Goal: Obtain resource: Download file/media

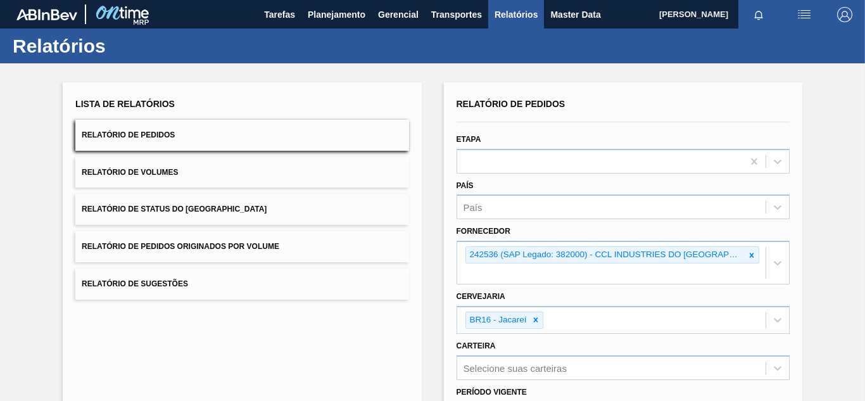
scroll to position [192, 0]
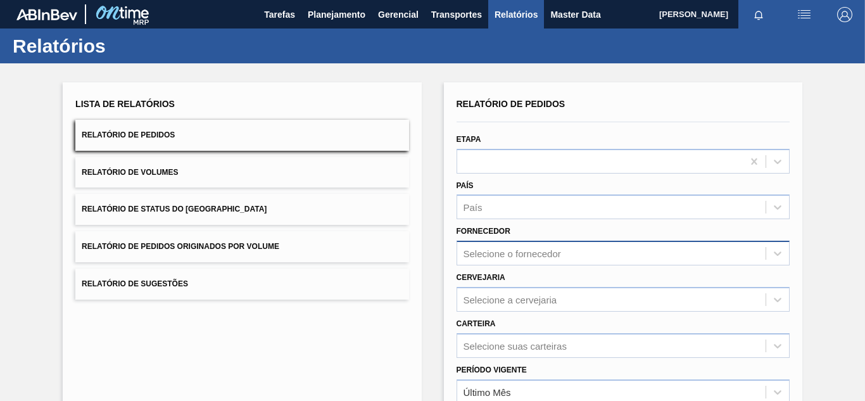
click at [497, 251] on div "Selecione o fornecedor" at bounding box center [622, 252] width 333 height 25
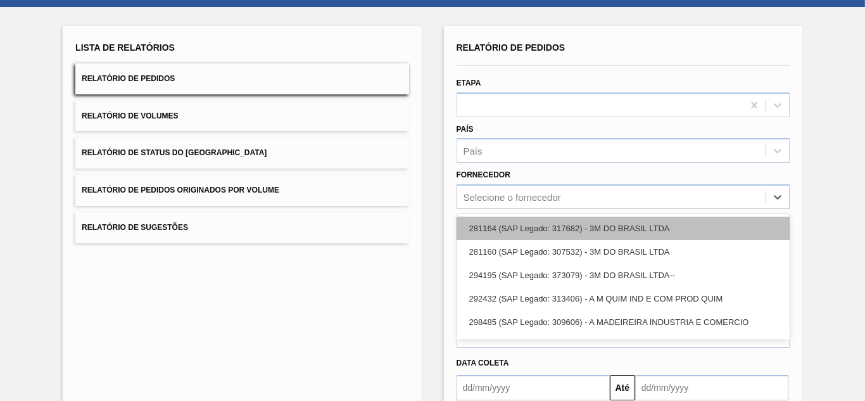
scroll to position [65, 0]
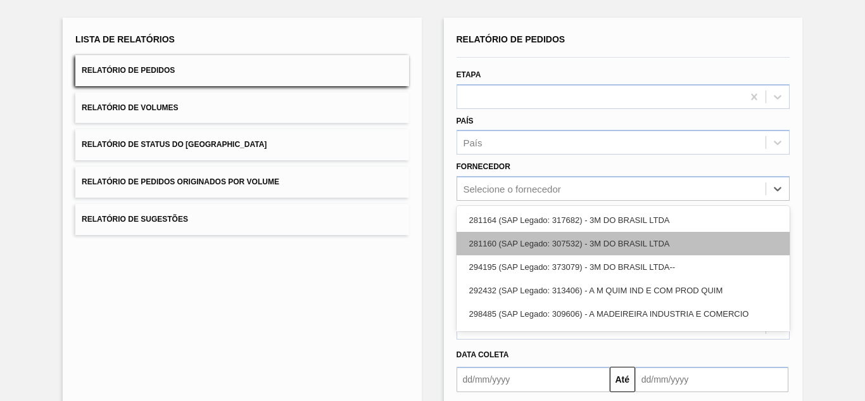
paste input "321816"
type input "321816"
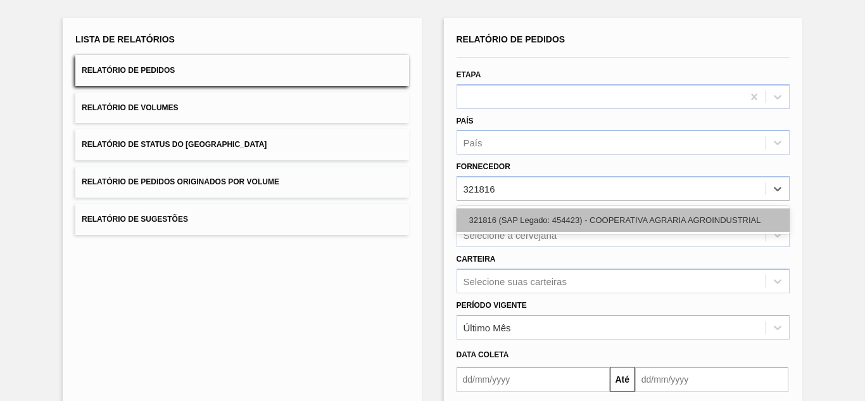
click at [506, 210] on div "321816 (SAP Legado: 454423) - COOPERATIVA AGRARIA AGROINDUSTRIAL" at bounding box center [622, 219] width 333 height 23
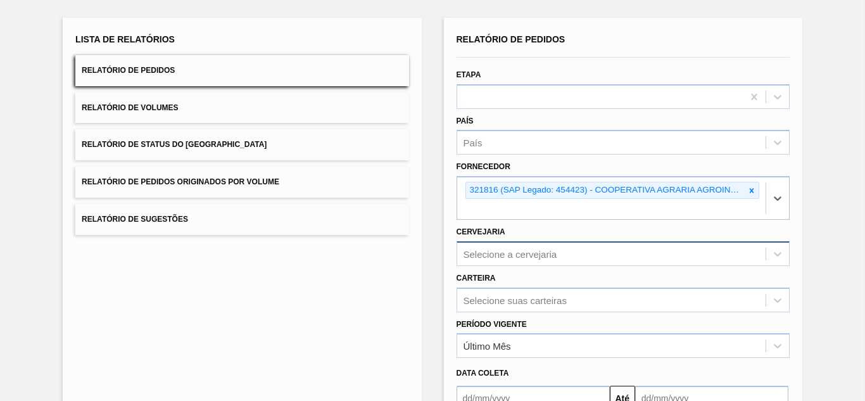
click at [514, 253] on div "Selecione a cervejaria" at bounding box center [622, 253] width 333 height 25
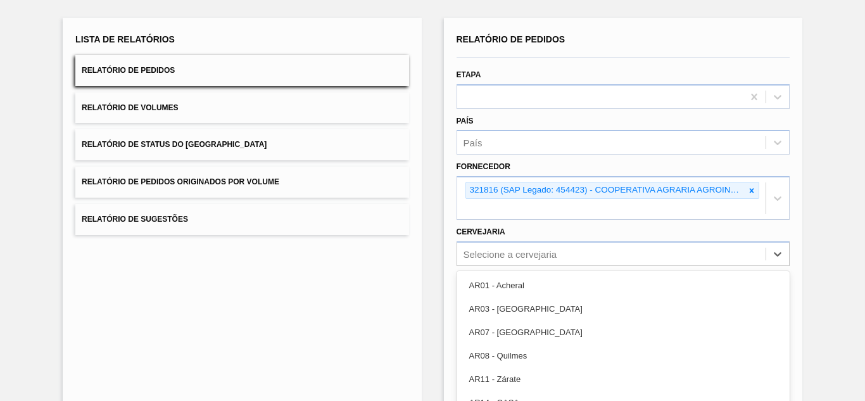
scroll to position [130, 0]
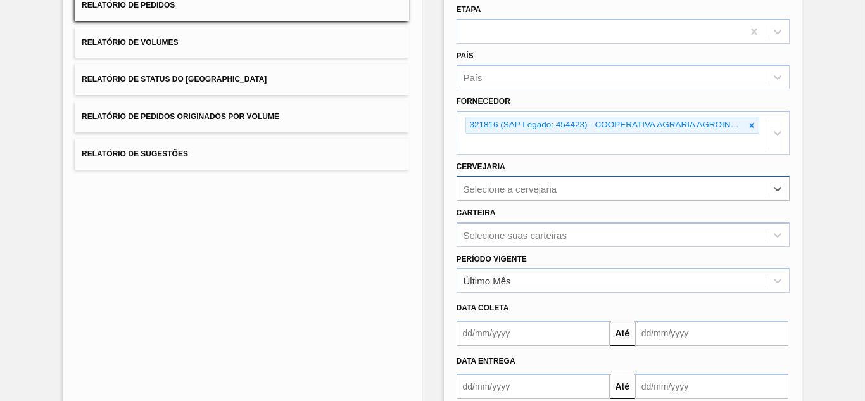
click at [508, 182] on div "Selecione a cervejaria" at bounding box center [611, 188] width 308 height 18
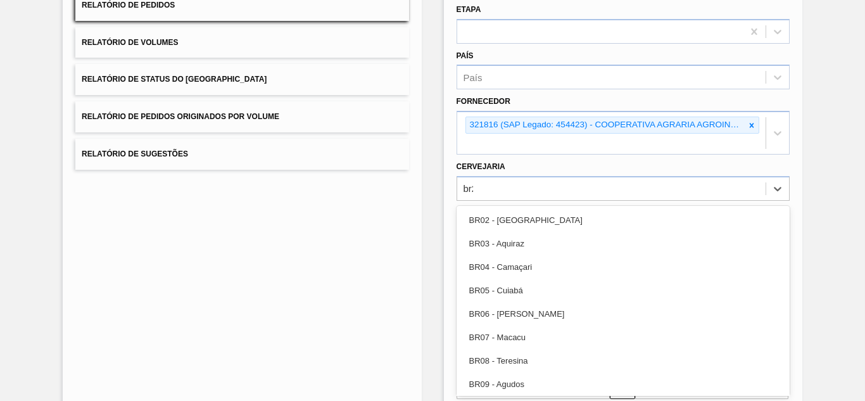
type input "br23"
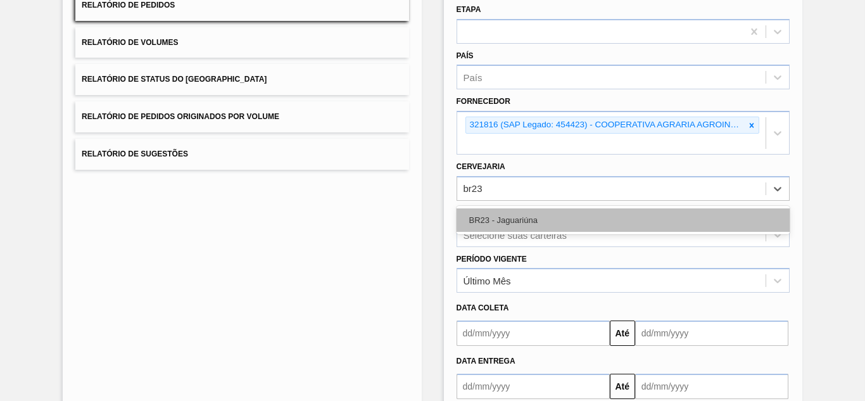
click at [506, 211] on div "BR23 - Jaguariúna" at bounding box center [622, 219] width 333 height 23
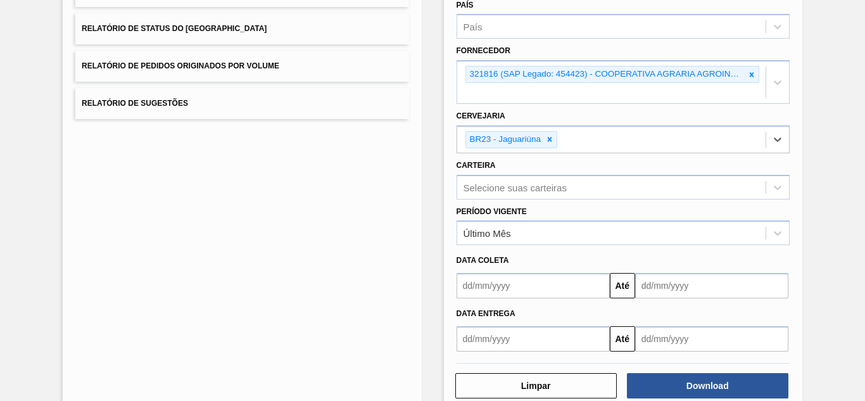
scroll to position [208, 0]
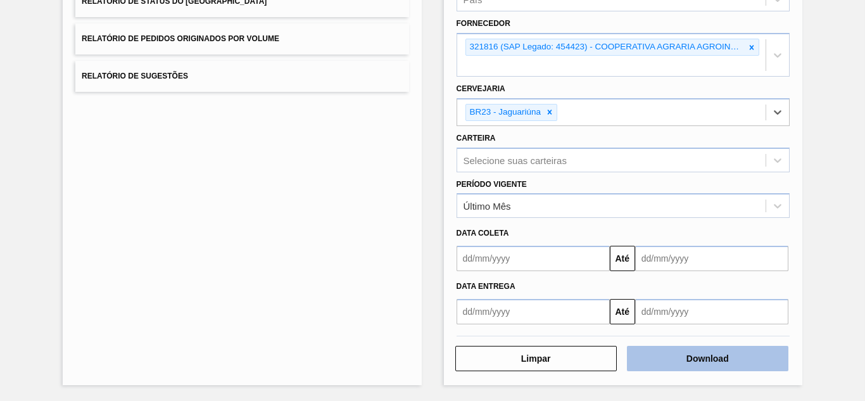
click at [661, 359] on button "Download" at bounding box center [707, 358] width 161 height 25
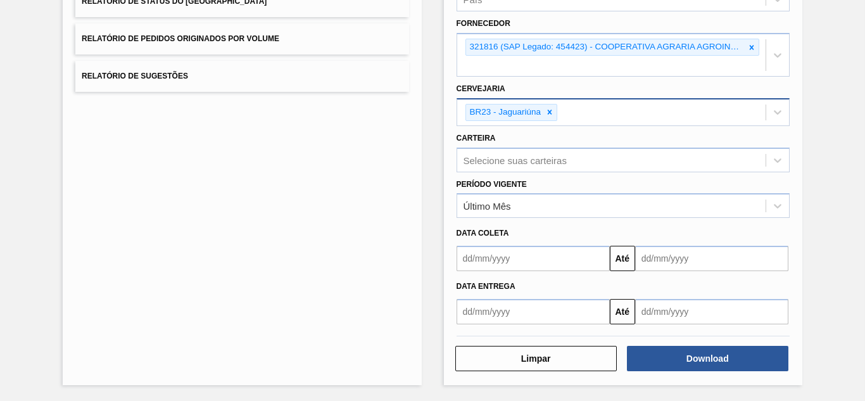
drag, startPoint x: 548, startPoint y: 111, endPoint x: 562, endPoint y: 108, distance: 14.2
click at [547, 111] on icon at bounding box center [549, 112] width 9 height 9
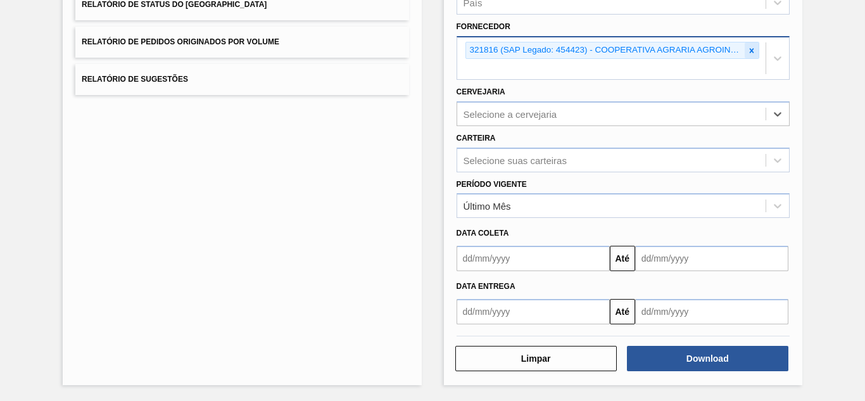
click at [749, 53] on icon at bounding box center [751, 50] width 9 height 9
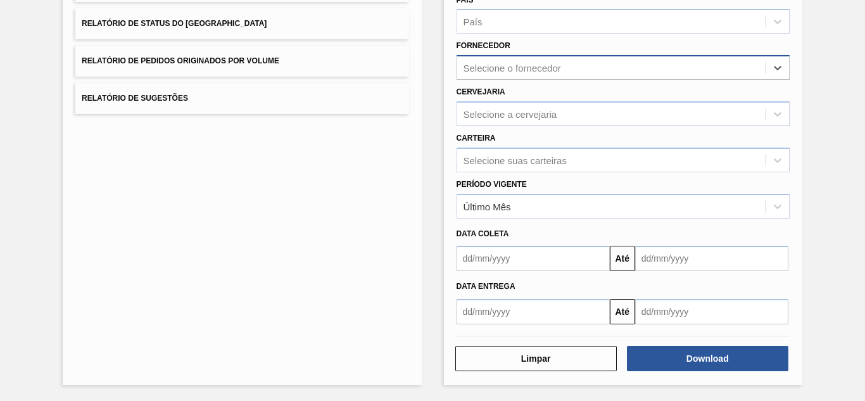
paste input "320622"
type input "320622"
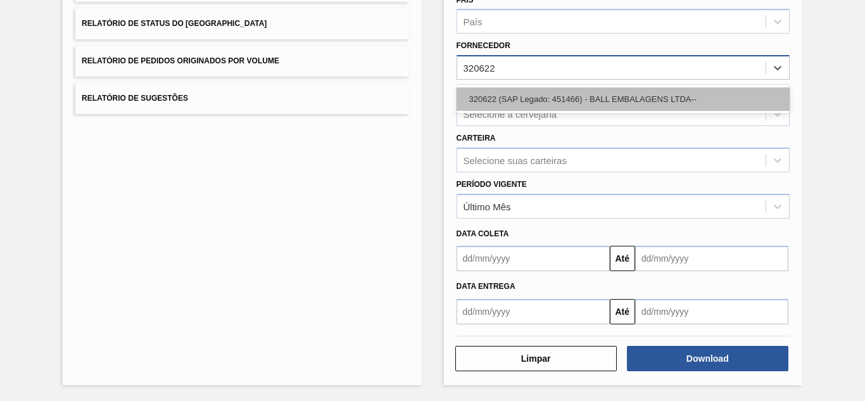
click at [506, 106] on div "320622 (SAP Legado: 451466) - BALL EMBALAGENS LTDA--" at bounding box center [622, 98] width 333 height 23
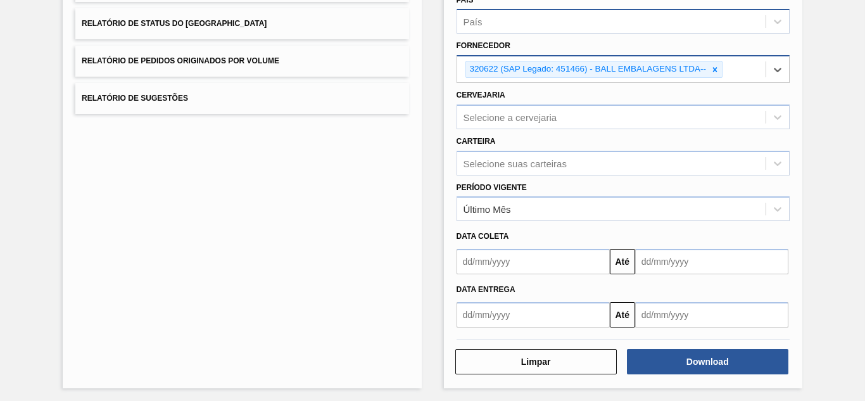
scroll to position [189, 0]
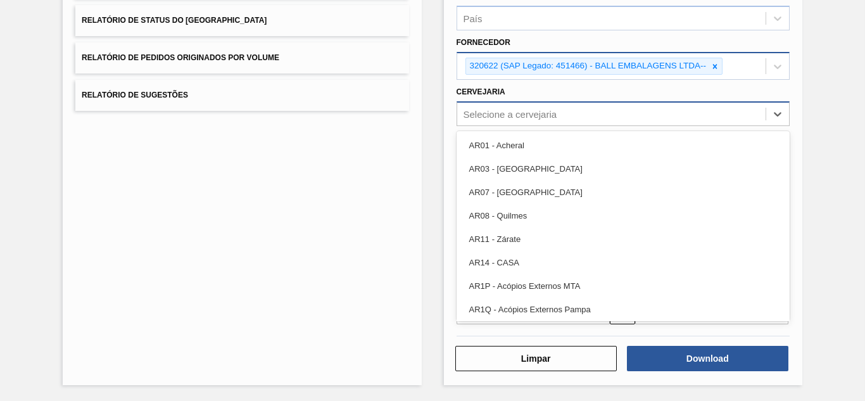
click at [493, 108] on div "Selecione a cervejaria" at bounding box center [510, 113] width 94 height 11
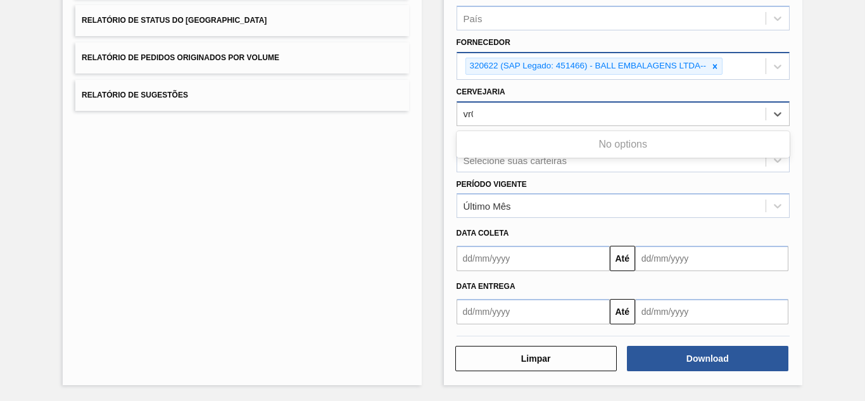
type input "vr02"
drag, startPoint x: 489, startPoint y: 108, endPoint x: 466, endPoint y: 109, distance: 22.8
click at [467, 108] on div "Selecione a cervejaria" at bounding box center [611, 113] width 308 height 18
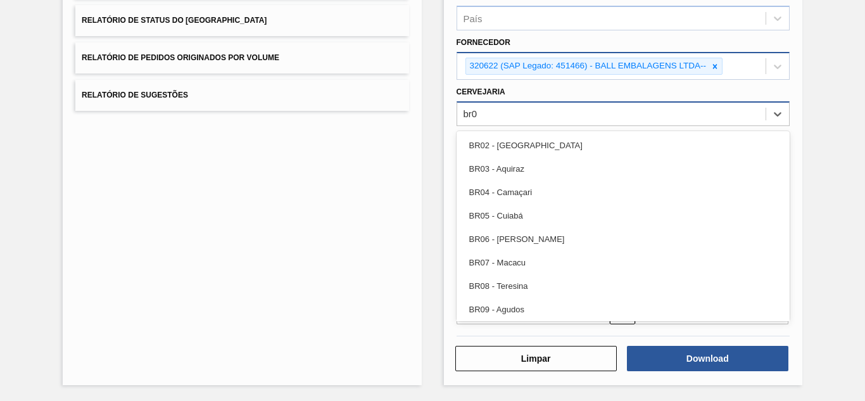
type input "br02"
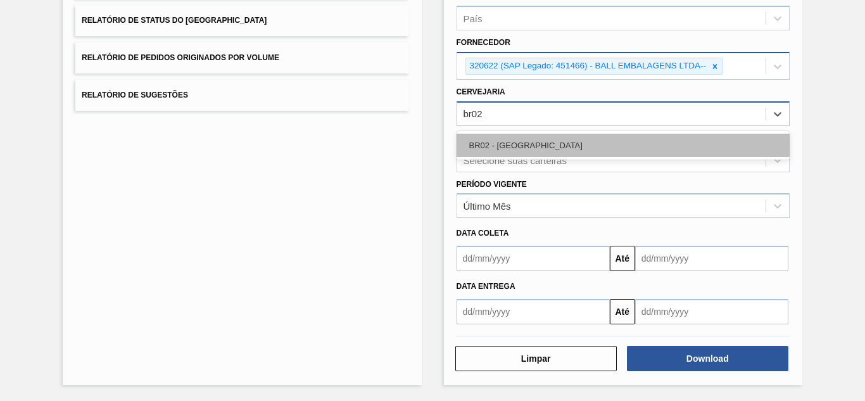
click at [492, 142] on div "BR02 - Sergipe" at bounding box center [622, 145] width 333 height 23
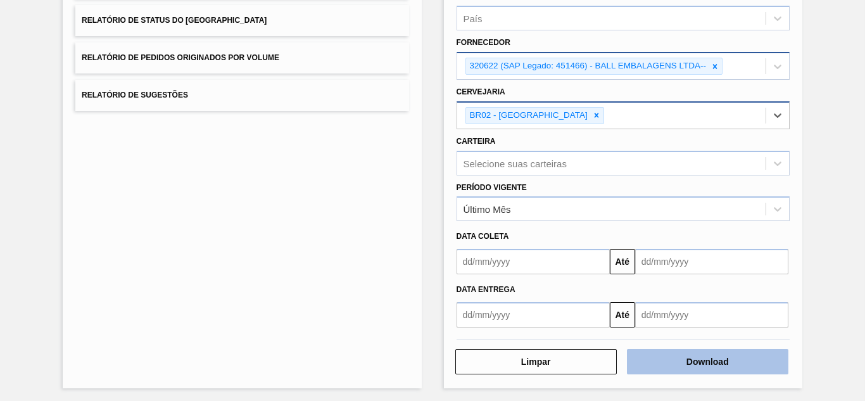
click at [649, 359] on button "Download" at bounding box center [707, 361] width 161 height 25
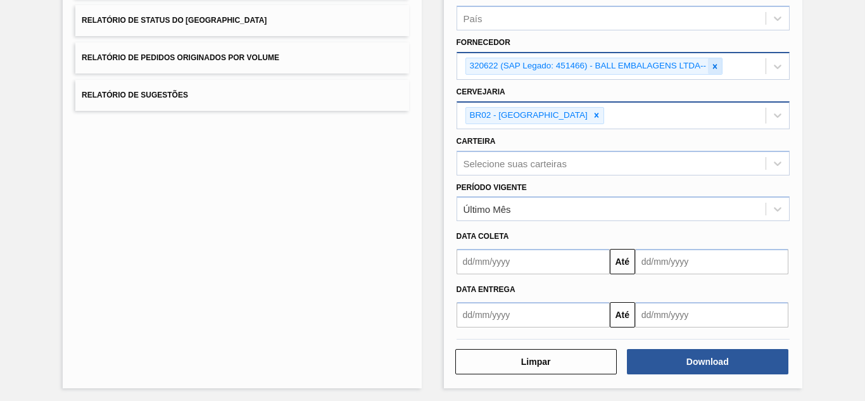
click at [713, 64] on icon at bounding box center [714, 66] width 9 height 9
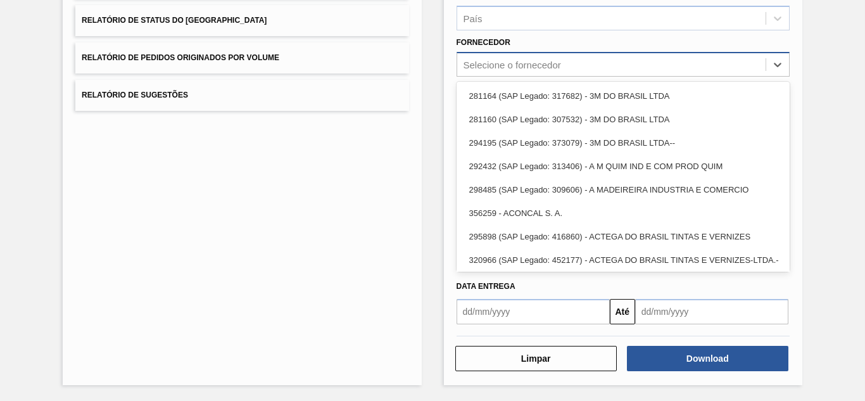
click at [597, 66] on div "Selecione o fornecedor" at bounding box center [611, 65] width 308 height 18
paste input "329120"
type input "329120"
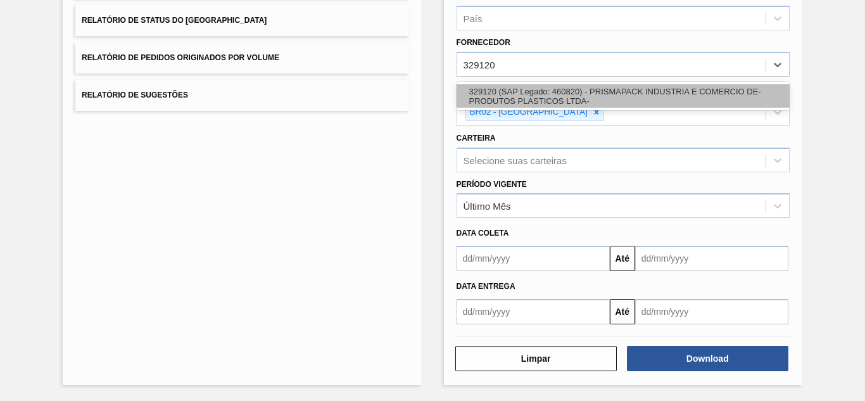
click at [516, 85] on div "329120 (SAP Legado: 460820) - PRISMAPACK INDUSTRIA E COMERCIO DE-PRODUTOS PLAST…" at bounding box center [622, 95] width 333 height 23
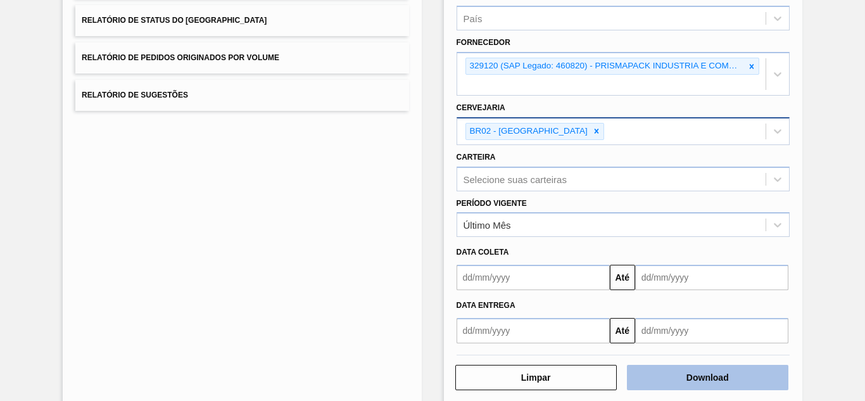
click at [669, 375] on button "Download" at bounding box center [707, 377] width 161 height 25
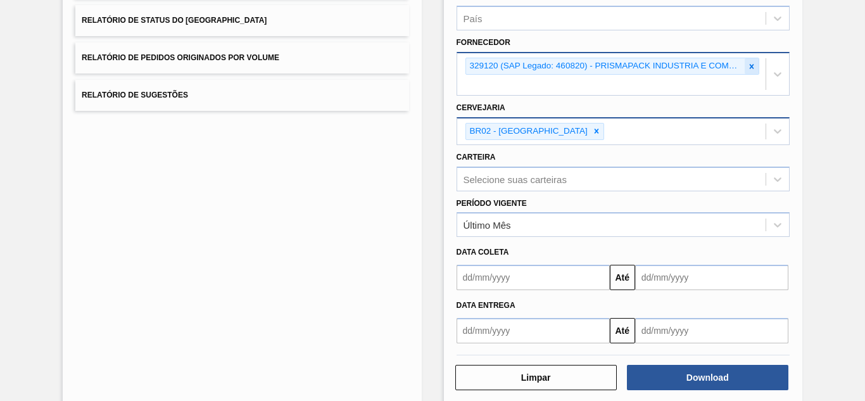
click at [751, 70] on icon at bounding box center [751, 66] width 9 height 9
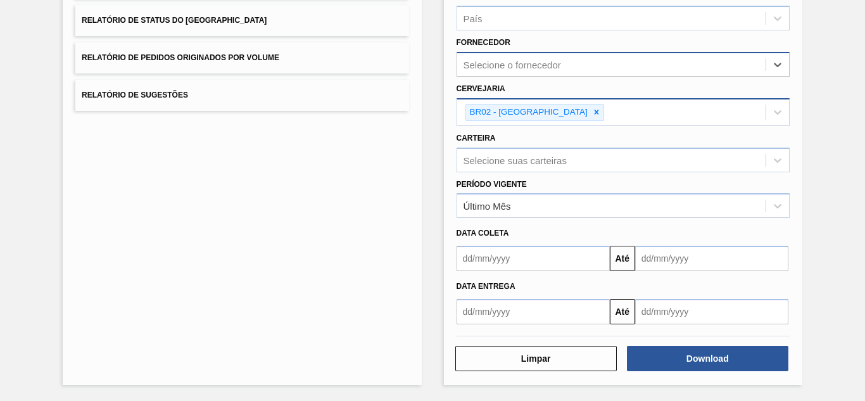
click at [592, 111] on icon at bounding box center [596, 112] width 9 height 9
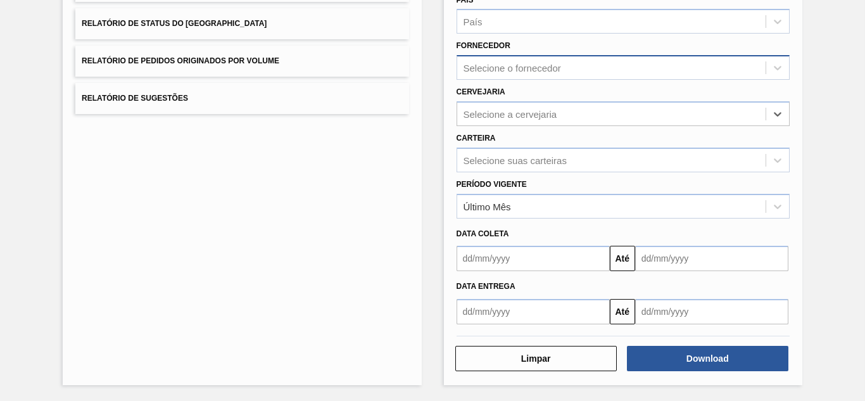
scroll to position [185, 0]
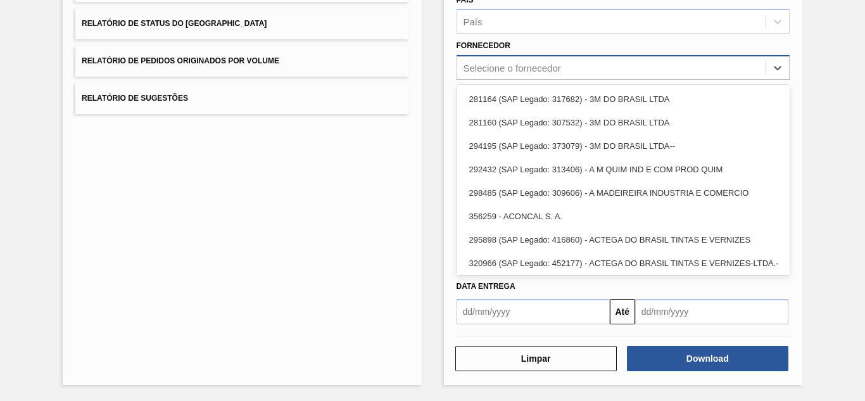
click at [513, 66] on div "Selecione o fornecedor" at bounding box center [511, 68] width 97 height 11
paste input "327541"
type input "327541"
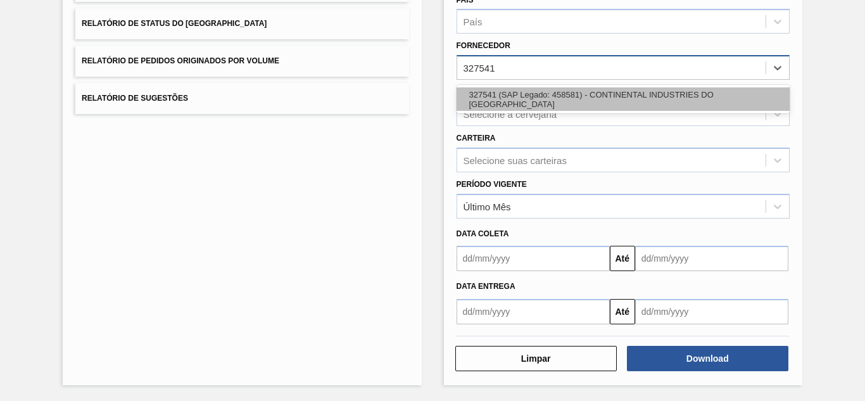
click at [499, 95] on div "327541 (SAP Legado: 458581) - CONTINENTAL INDUSTRIES DO BRASIL" at bounding box center [622, 98] width 333 height 23
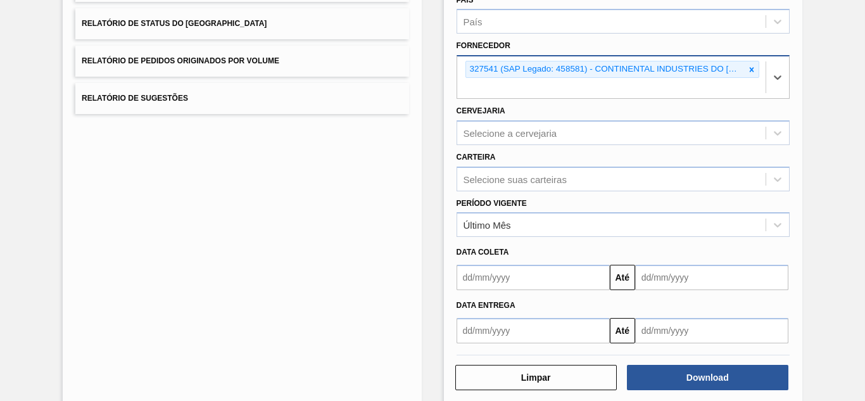
click at [496, 106] on div "Cervejaria Selecione a cervejaria" at bounding box center [622, 123] width 333 height 43
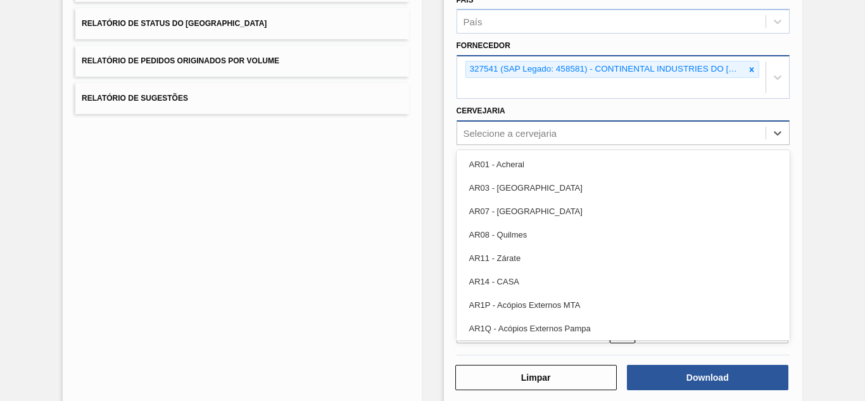
click at [493, 128] on div "Selecione a cervejaria" at bounding box center [510, 132] width 94 height 11
type input "brv3"
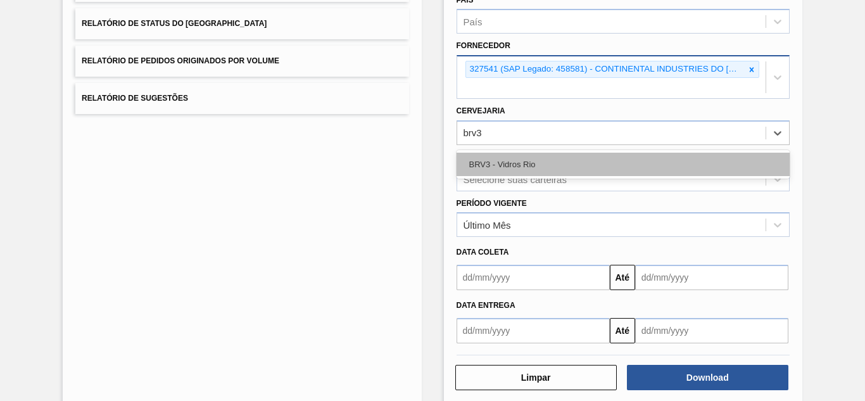
click at [506, 163] on div "BRV3 - Vidros Rio" at bounding box center [622, 164] width 333 height 23
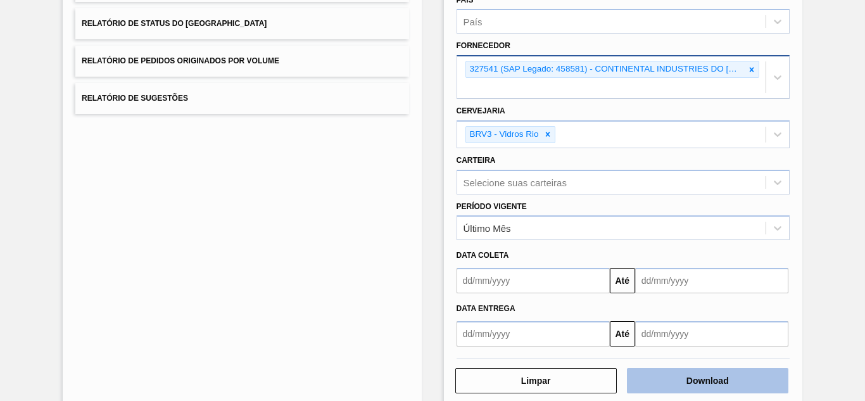
click at [663, 383] on button "Download" at bounding box center [707, 380] width 161 height 25
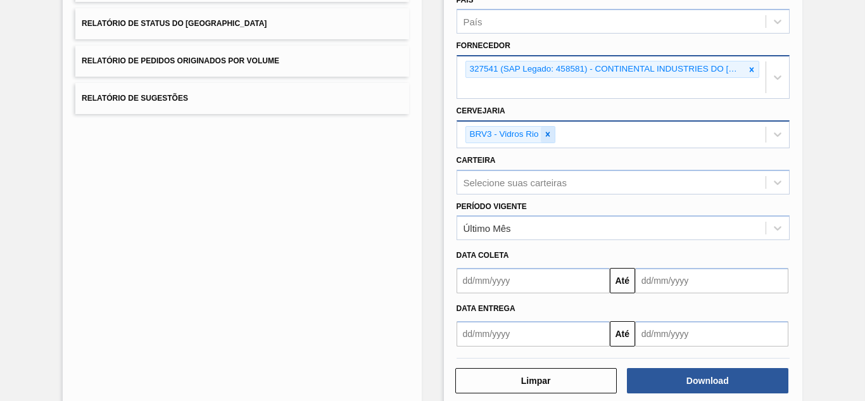
click at [544, 135] on icon at bounding box center [547, 134] width 9 height 9
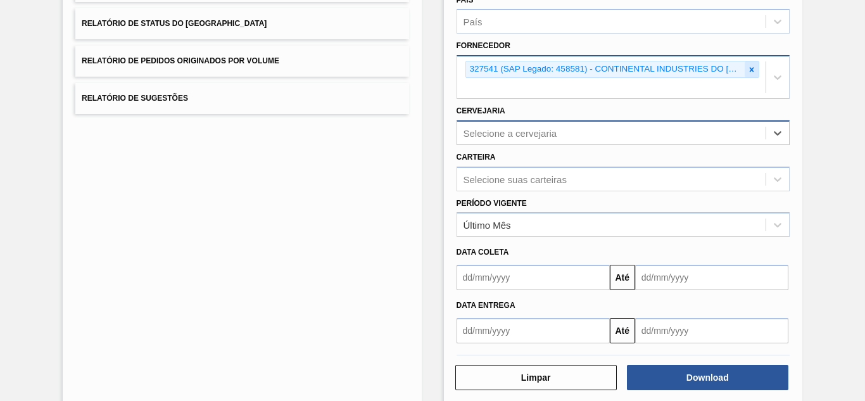
click at [747, 68] on icon at bounding box center [751, 69] width 9 height 9
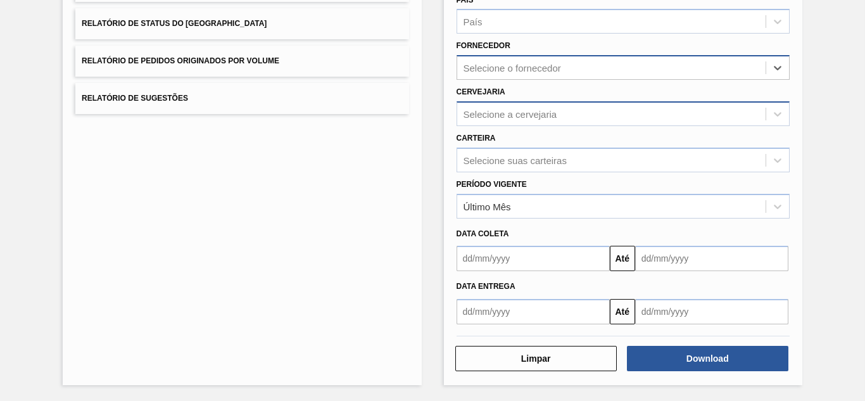
paste input "289877"
type input "289877"
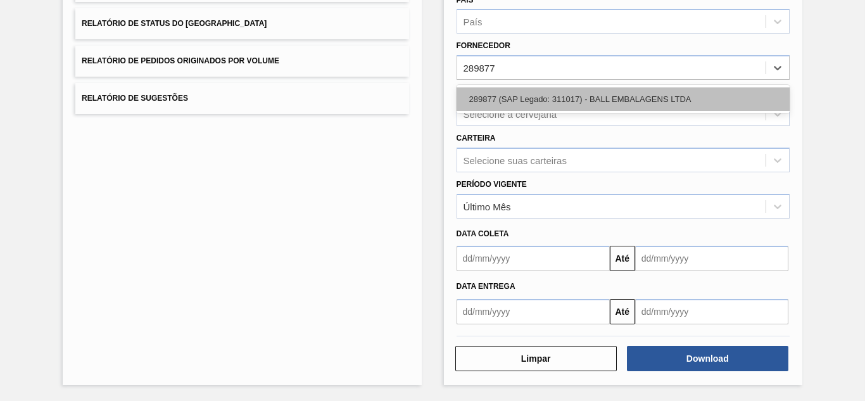
click at [540, 106] on div "289877 (SAP Legado: 311017) - BALL EMBALAGENS LTDA" at bounding box center [622, 98] width 333 height 23
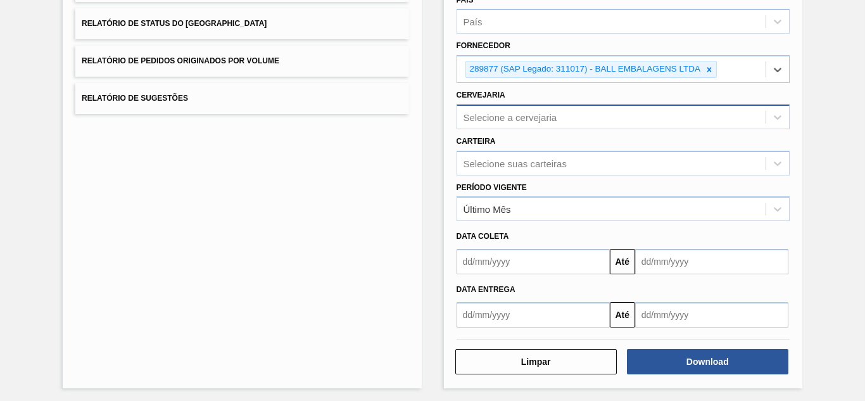
click at [502, 106] on div "Selecione a cervejaria" at bounding box center [622, 116] width 333 height 25
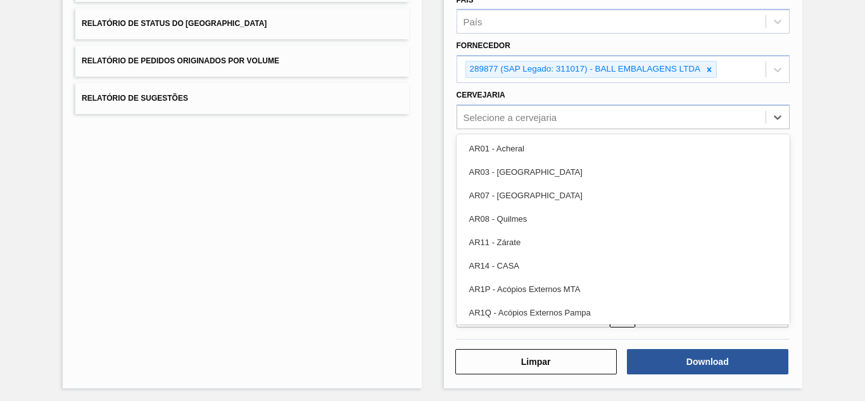
paste input "BR09"
type input "BR09"
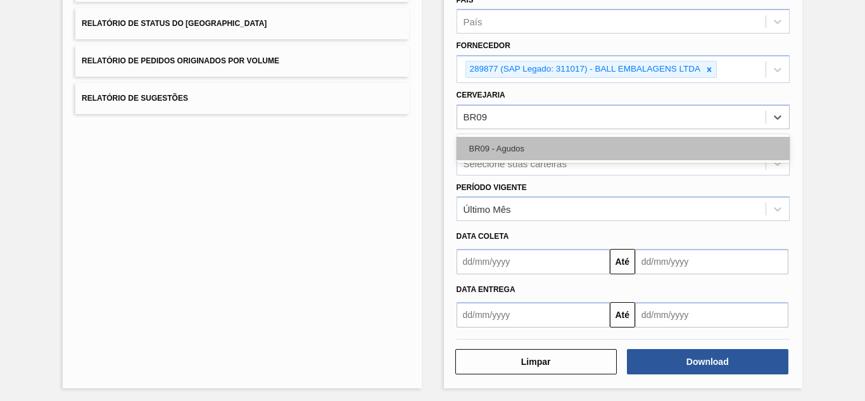
click at [499, 139] on div "BR09 - Agudos" at bounding box center [622, 148] width 333 height 23
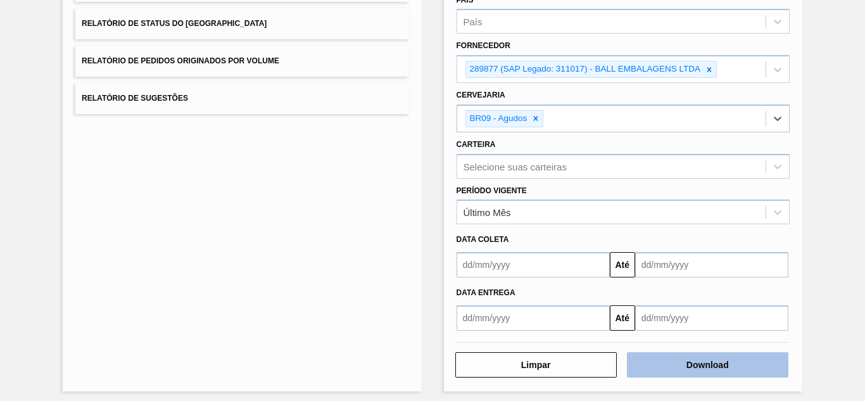
click at [666, 366] on button "Download" at bounding box center [707, 364] width 161 height 25
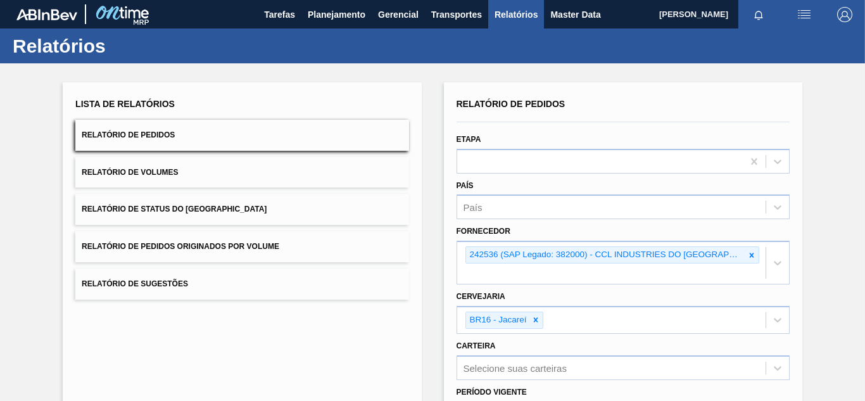
scroll to position [192, 0]
